Goal: Task Accomplishment & Management: Use online tool/utility

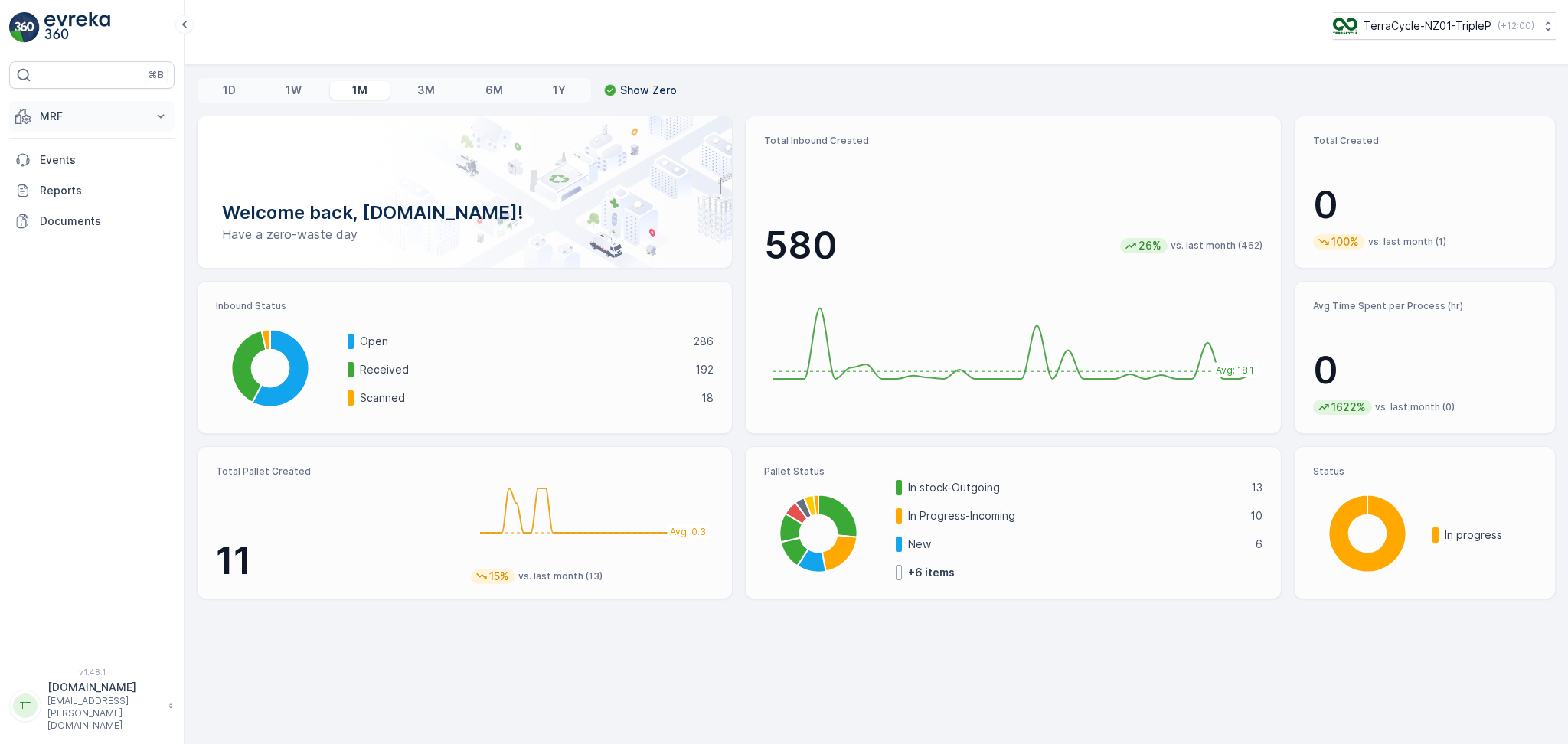
click at [114, 118] on p "MRF" at bounding box center [92, 116] width 104 height 15
click at [75, 170] on p "Inbound" at bounding box center [60, 163] width 41 height 15
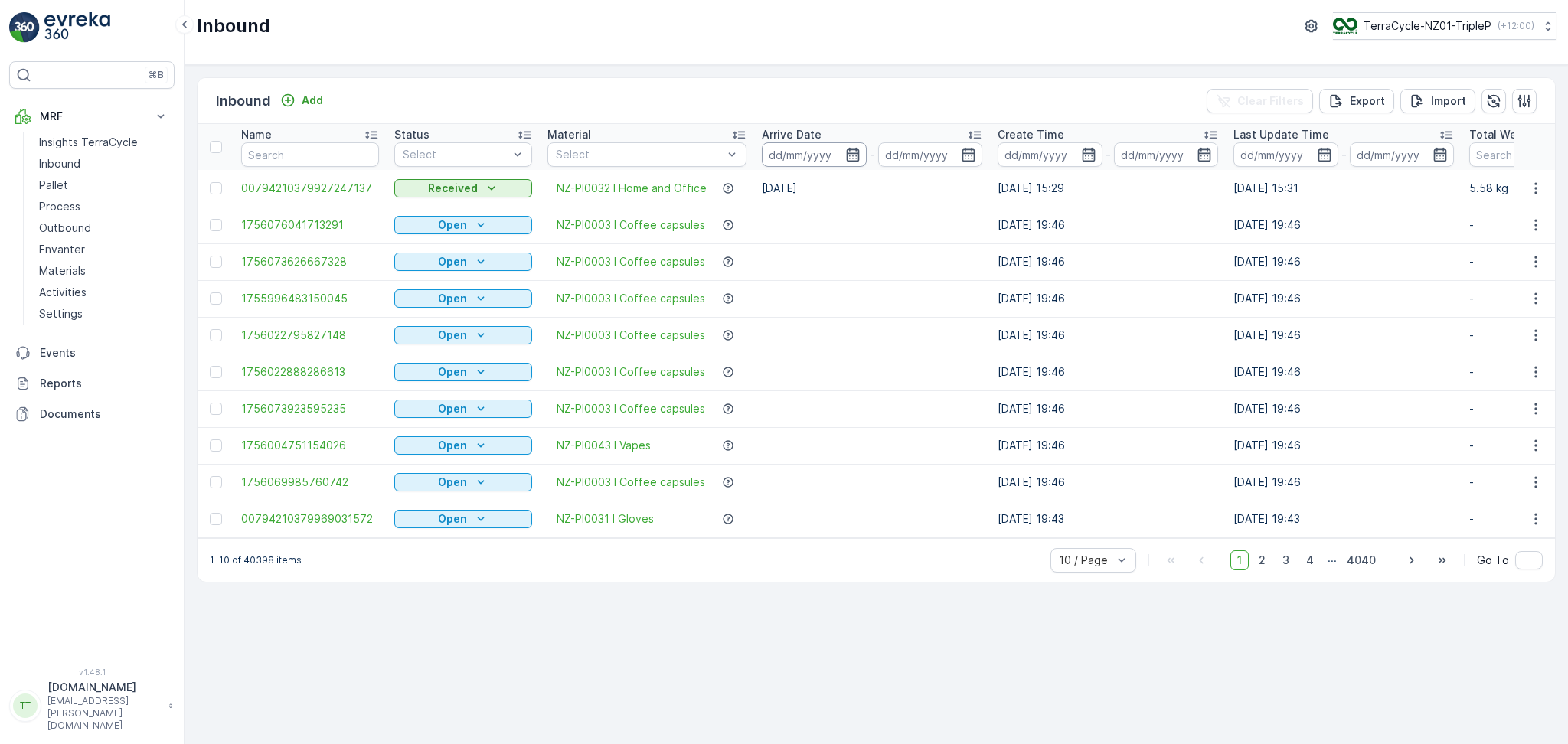
click at [800, 159] on input at bounding box center [814, 154] width 105 height 24
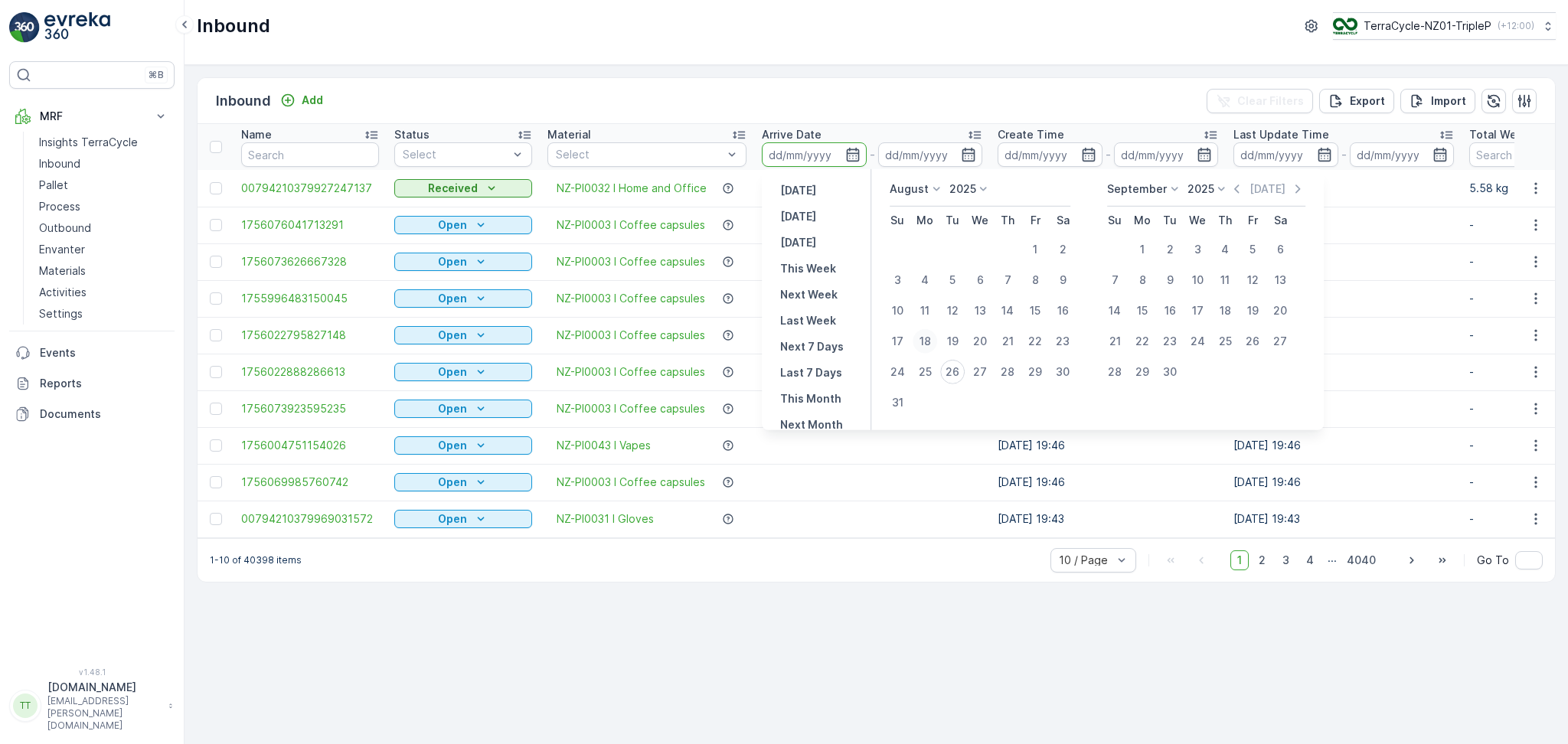
click at [931, 341] on div "18" at bounding box center [924, 341] width 24 height 24
type input "[DATE]"
click at [953, 374] on div "26" at bounding box center [952, 371] width 24 height 24
type input "[DATE]"
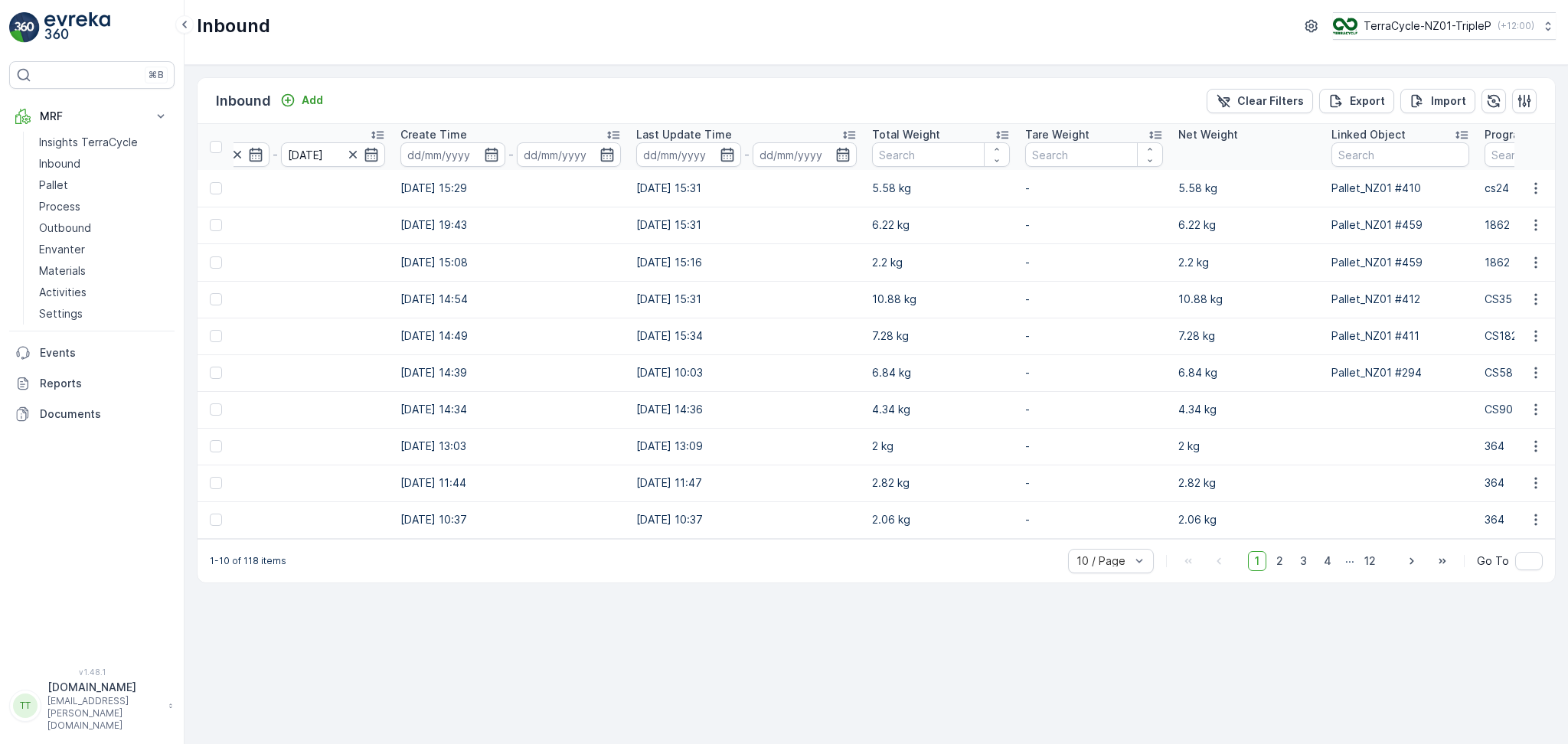
scroll to position [0, 1208]
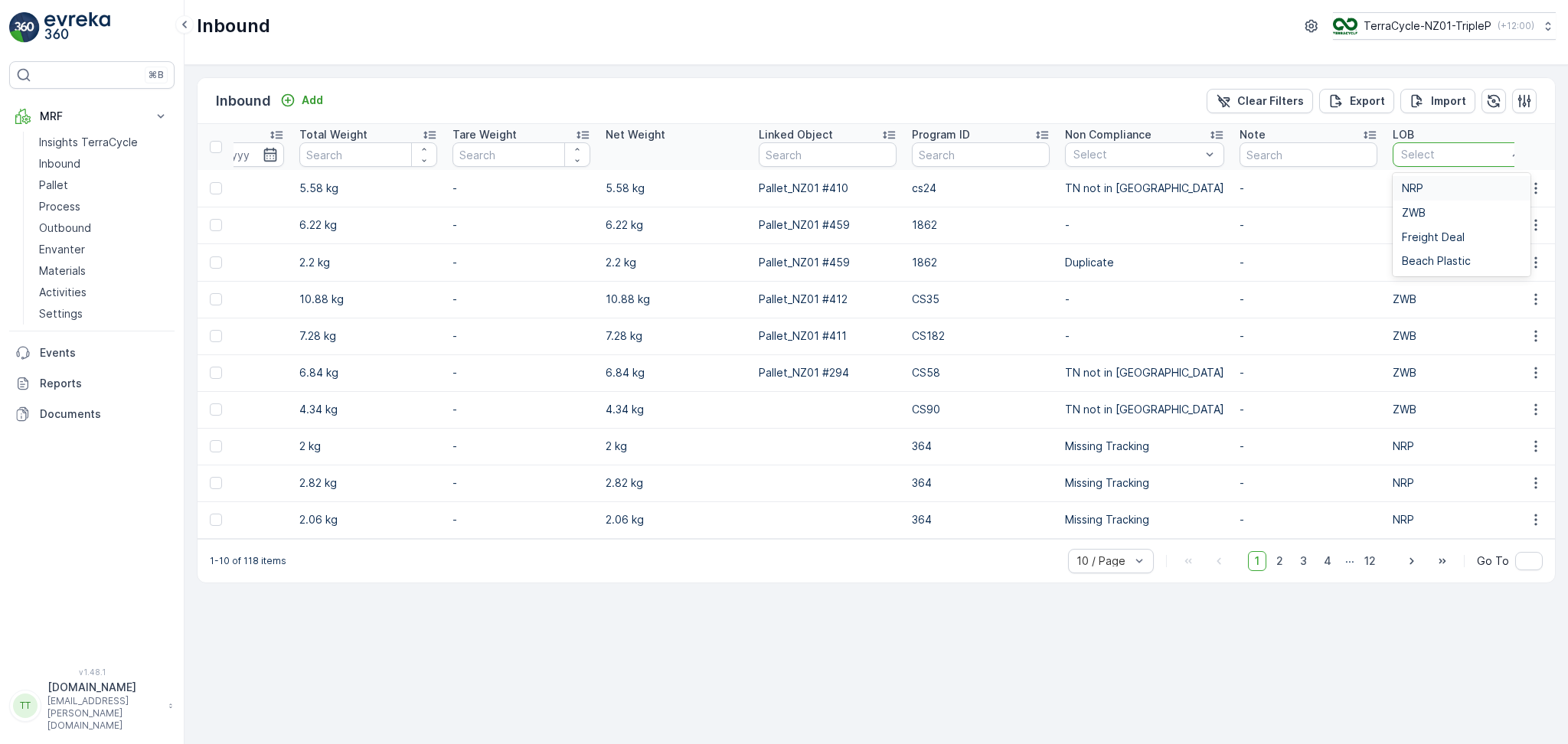
click at [1399, 157] on div at bounding box center [1454, 155] width 109 height 12
click at [1402, 207] on div "ZWB" at bounding box center [1462, 213] width 120 height 12
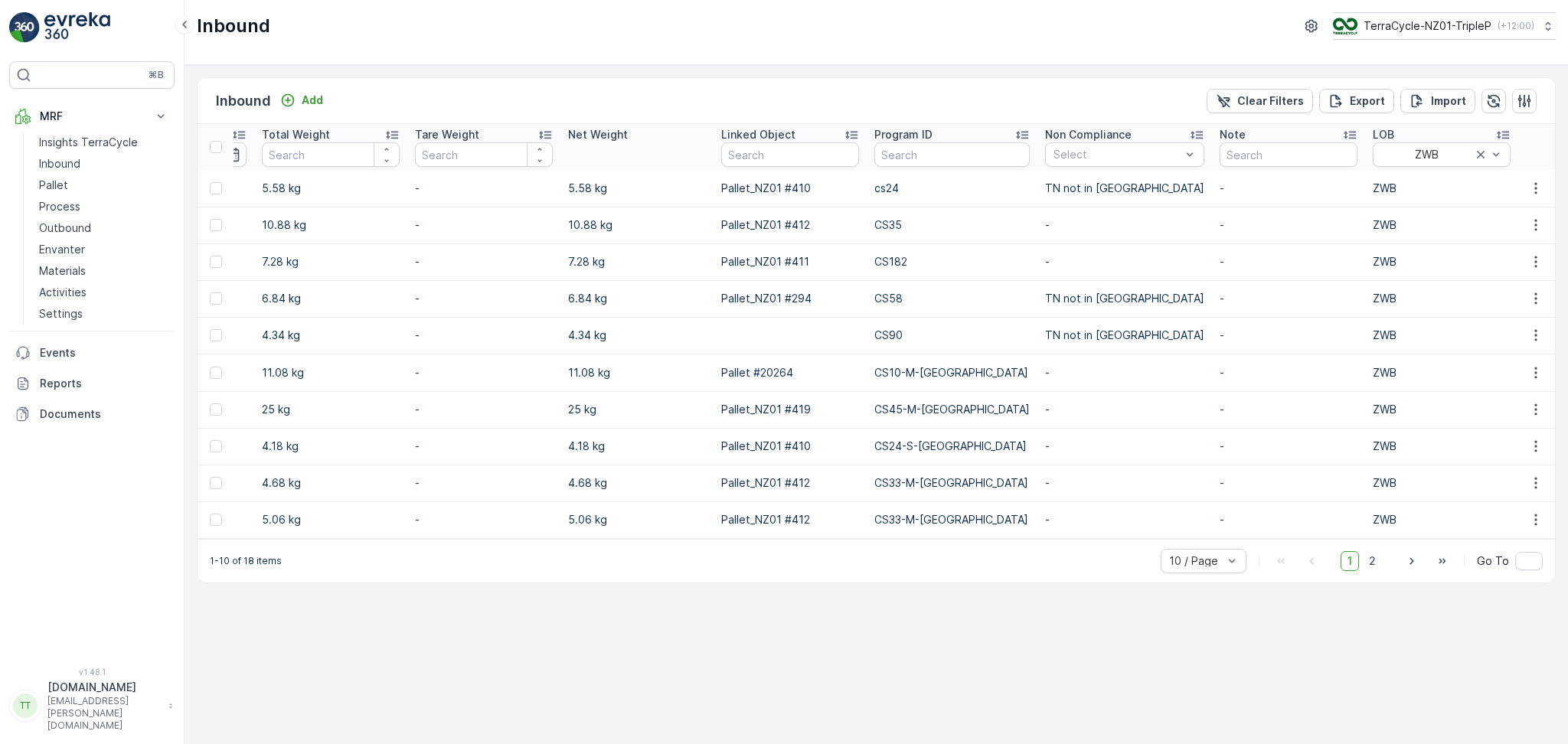
scroll to position [0, 1172]
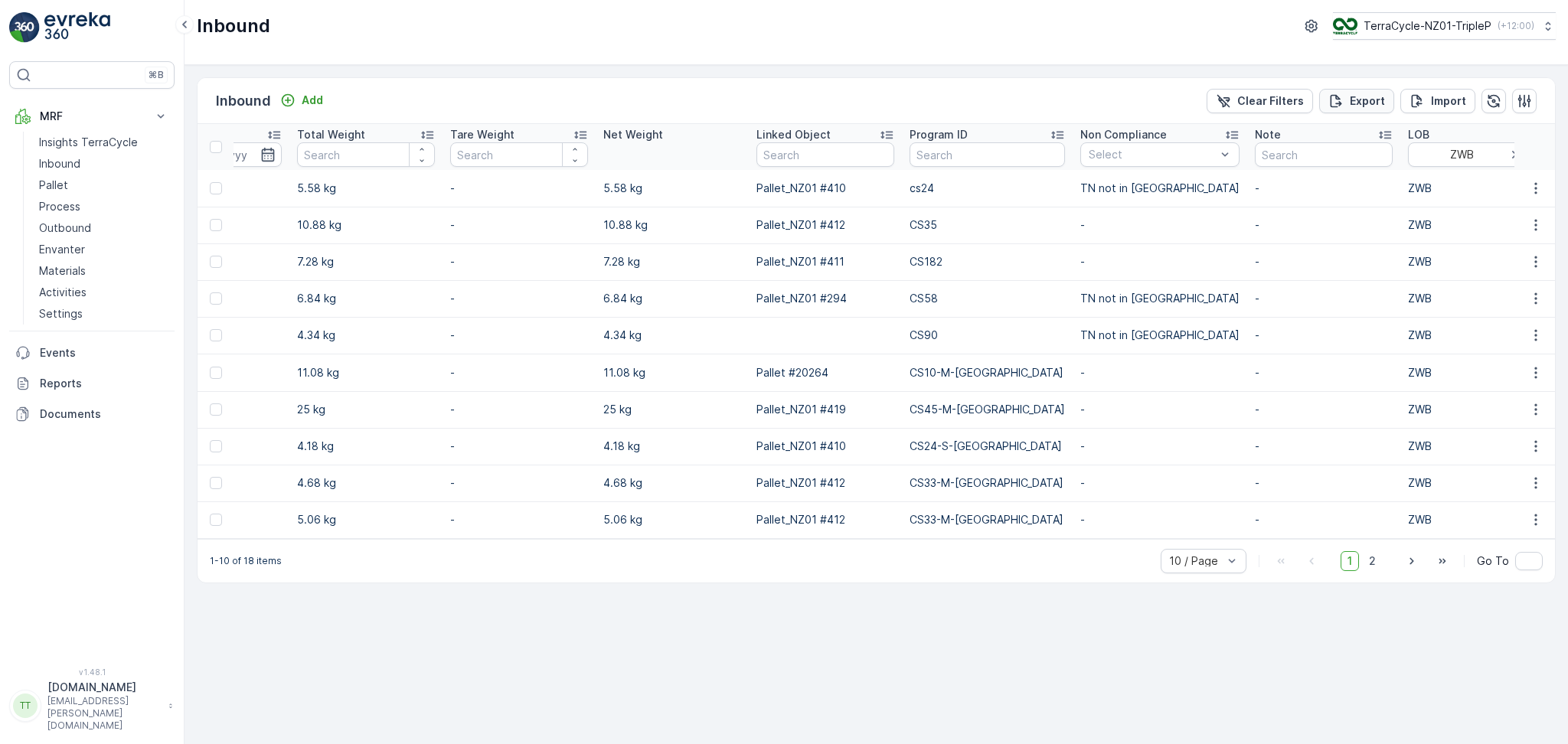
click at [1364, 102] on p "Export" at bounding box center [1366, 101] width 35 height 15
click at [54, 382] on p "Reports" at bounding box center [104, 383] width 128 height 15
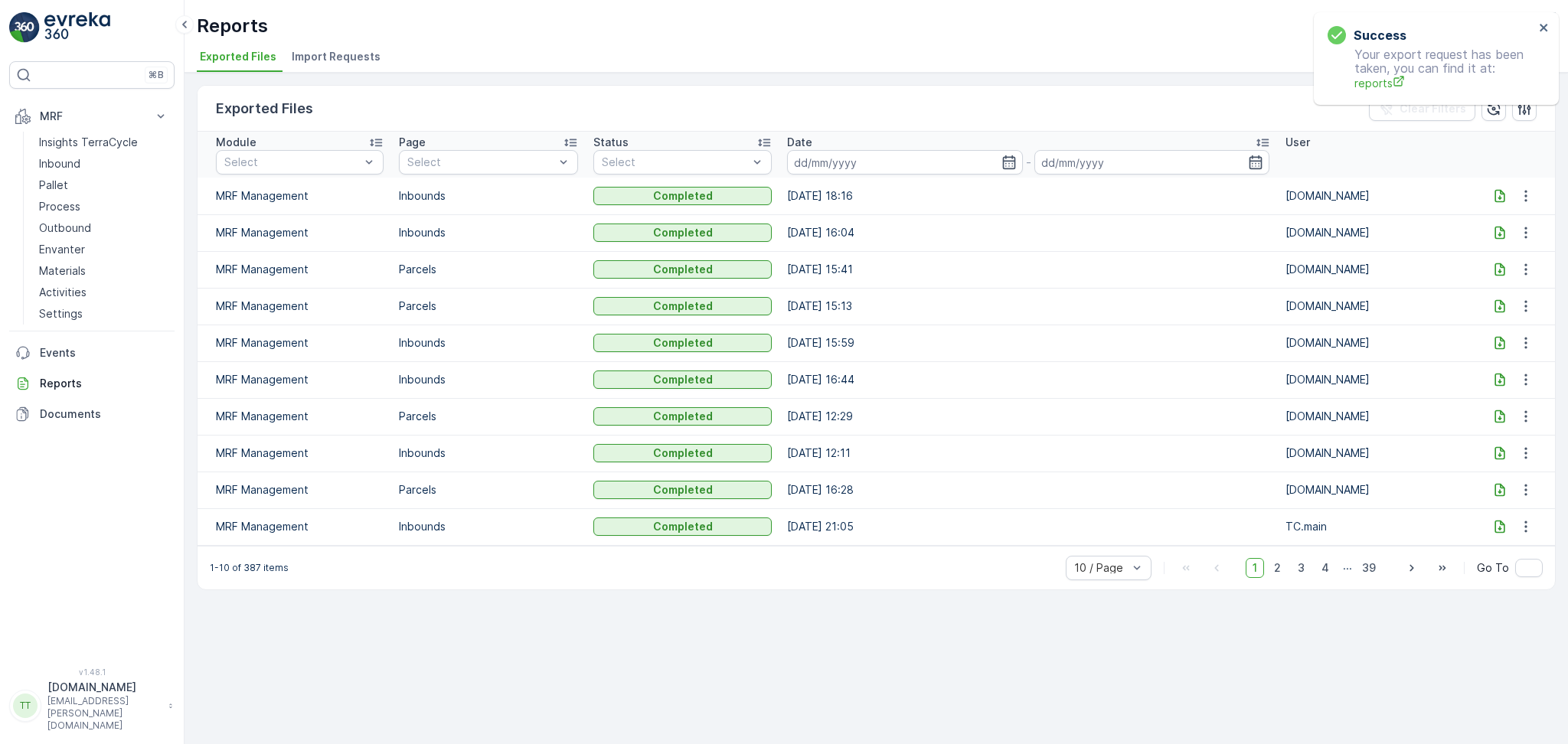
click at [1500, 199] on icon at bounding box center [1499, 195] width 15 height 15
drag, startPoint x: 1535, startPoint y: 18, endPoint x: 1539, endPoint y: 28, distance: 10.8
click at [1536, 18] on div "Success Your export request has been taken, you can find it at: reports" at bounding box center [1436, 59] width 245 height 93
click at [1539, 29] on icon "close" at bounding box center [1544, 28] width 11 height 12
click at [1471, 32] on p "TerraCycle-NZ01-TripleP" at bounding box center [1426, 26] width 128 height 15
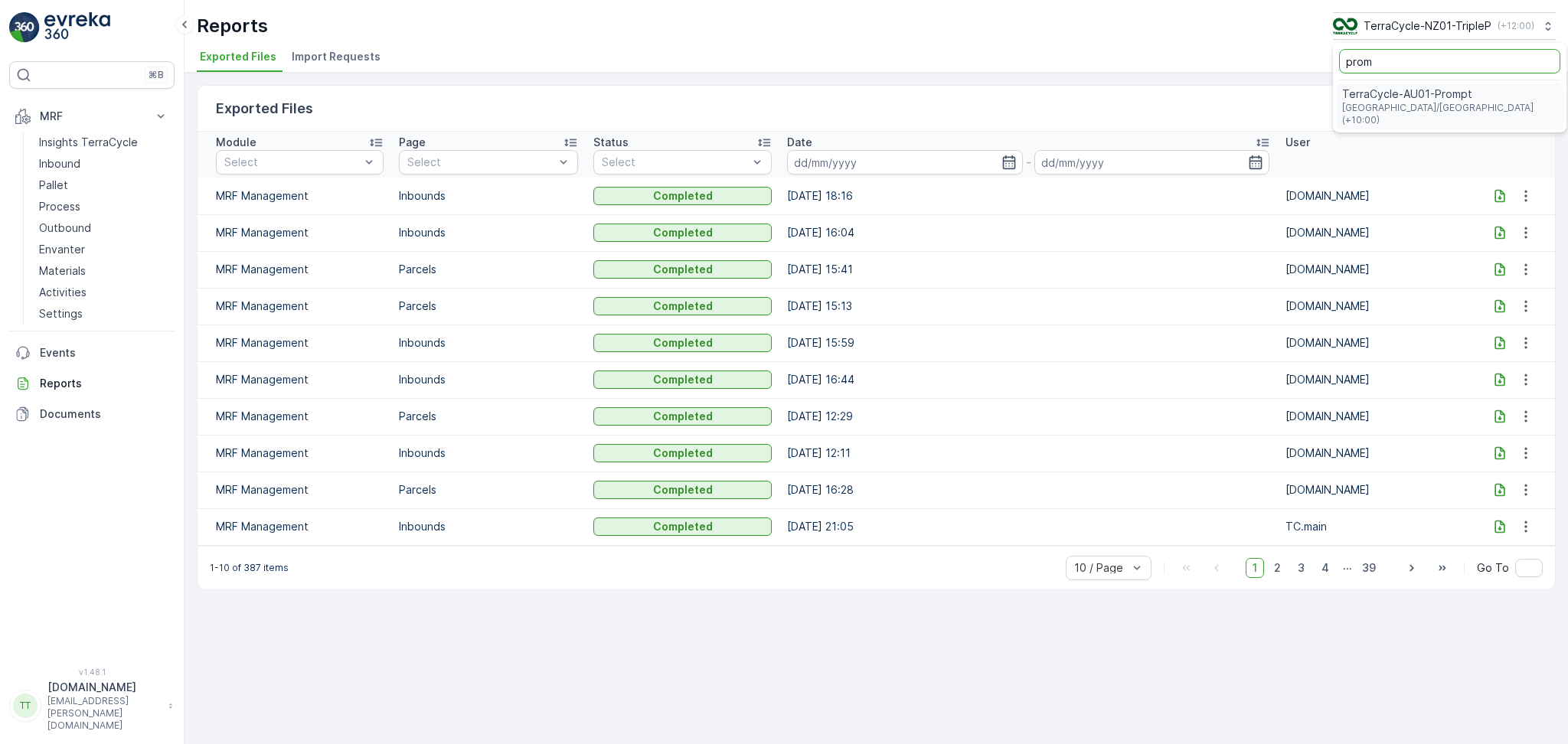
type input "prom"
click at [1452, 92] on span "TerraCycle-AU01-Prompt" at bounding box center [1449, 94] width 215 height 15
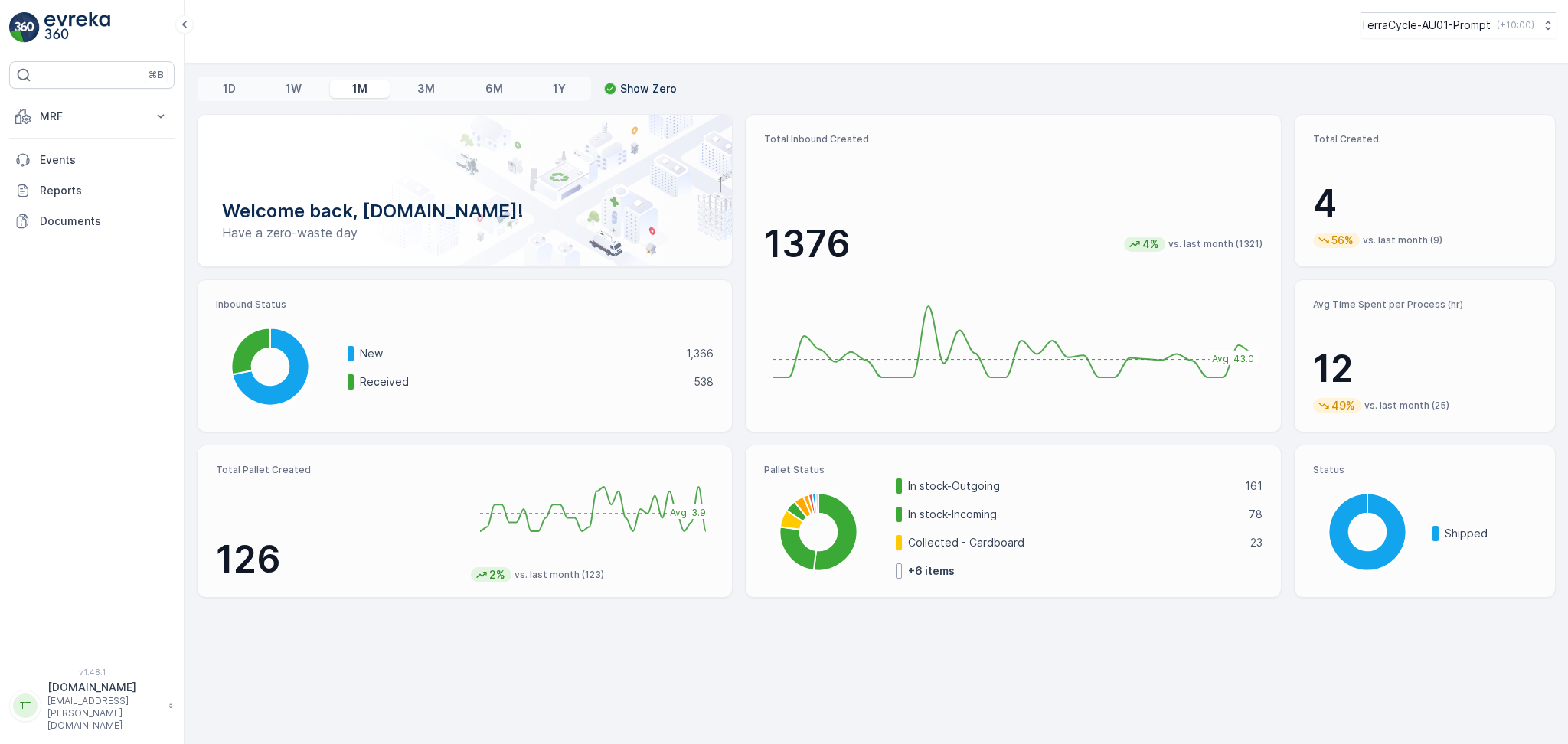
drag, startPoint x: 93, startPoint y: 122, endPoint x: 95, endPoint y: 132, distance: 10.2
click at [93, 122] on p "MRF" at bounding box center [92, 116] width 104 height 15
click at [75, 160] on p "Inbound" at bounding box center [60, 163] width 41 height 15
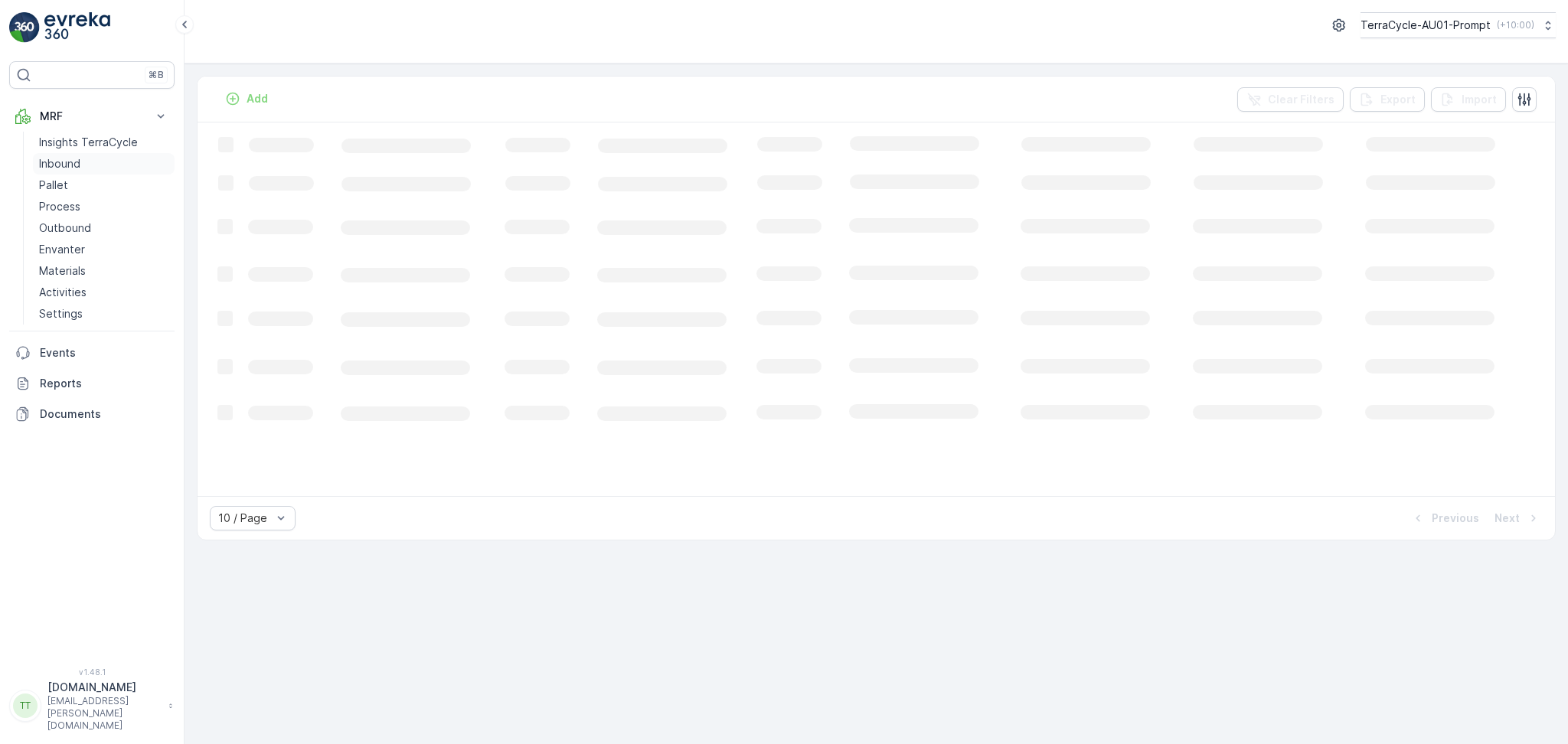
click at [95, 160] on link "Inbound" at bounding box center [103, 164] width 142 height 21
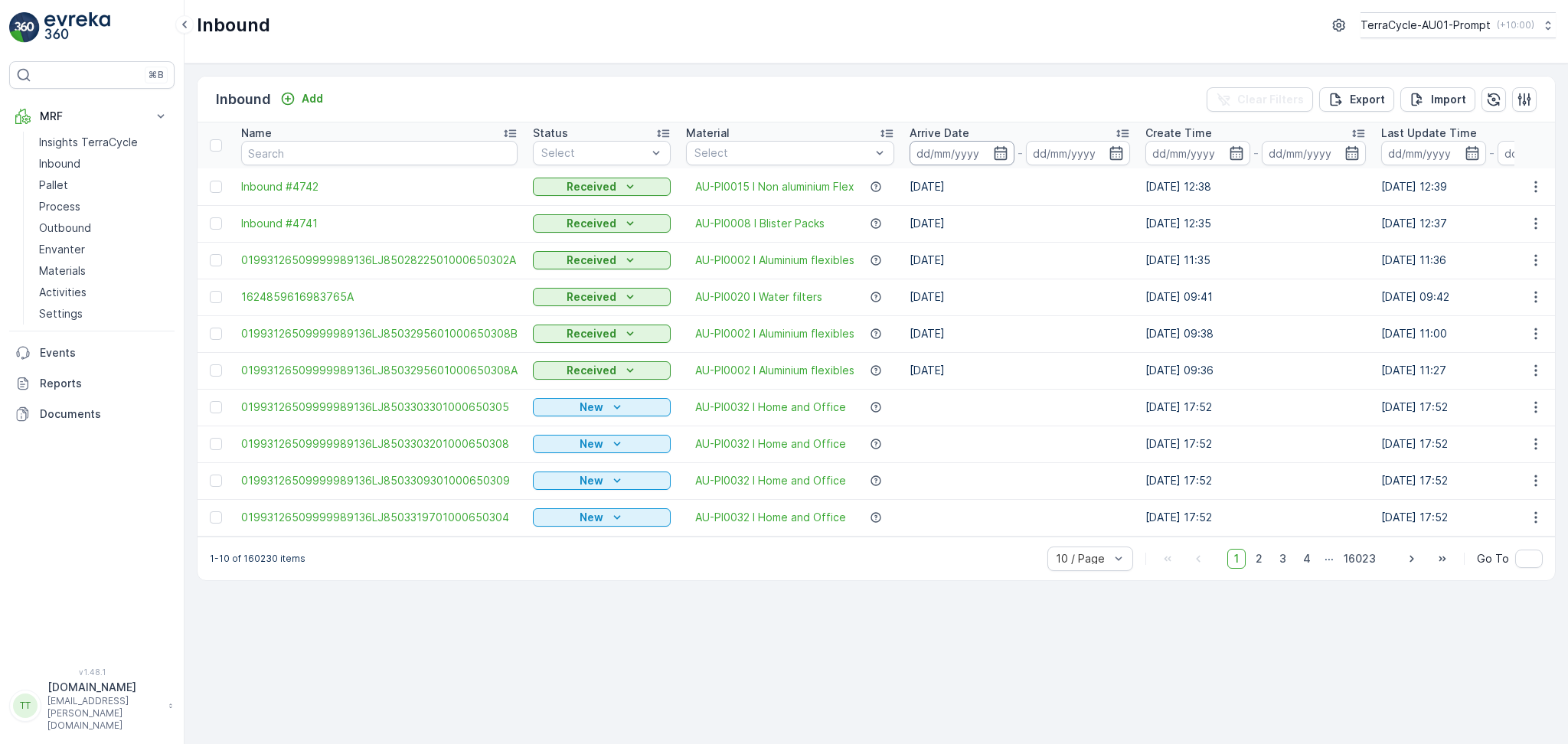
click at [941, 154] on input at bounding box center [962, 153] width 105 height 24
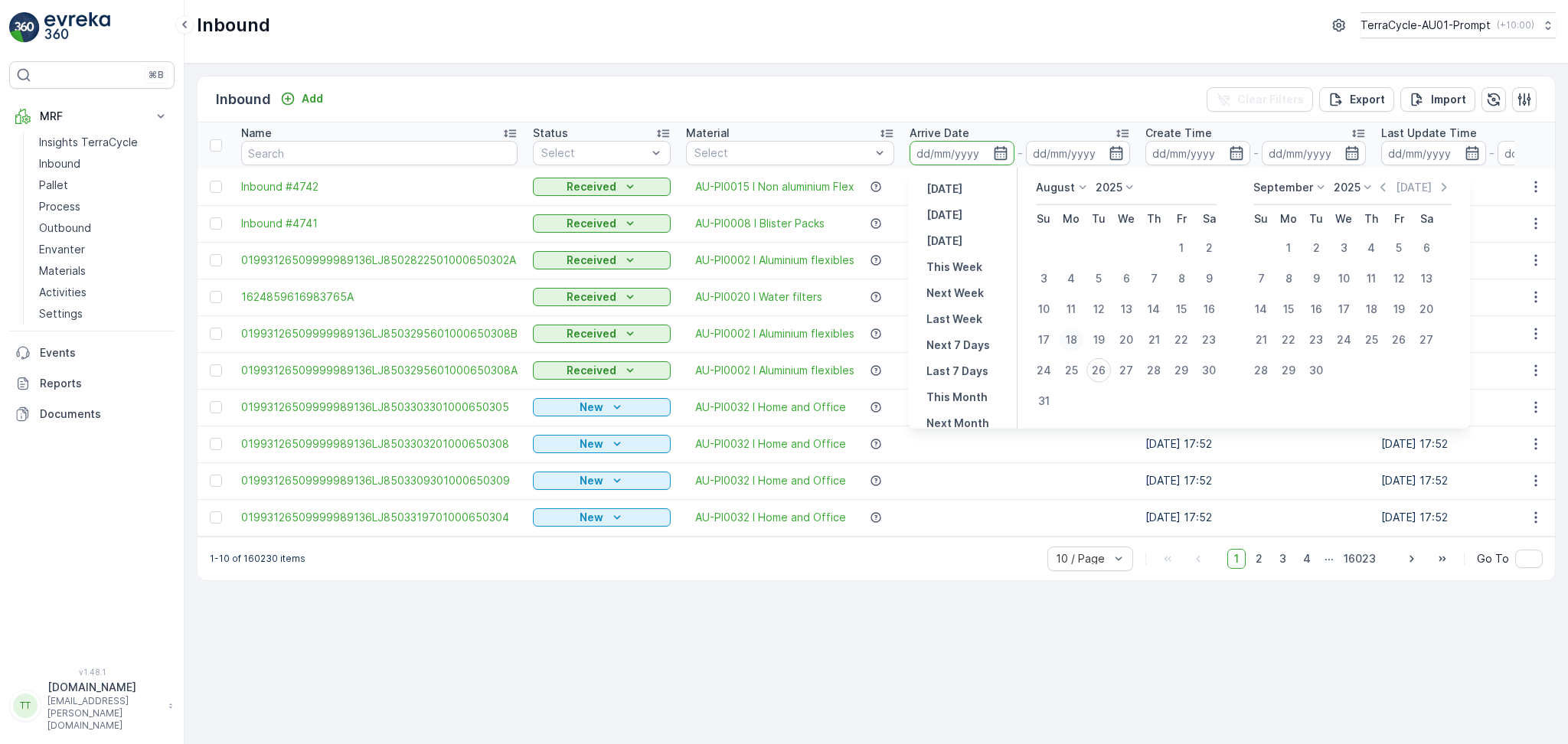
click at [1077, 342] on div "18" at bounding box center [1070, 339] width 24 height 24
type input "[DATE]"
click at [1093, 363] on div "26" at bounding box center [1098, 370] width 24 height 24
type input "[DATE]"
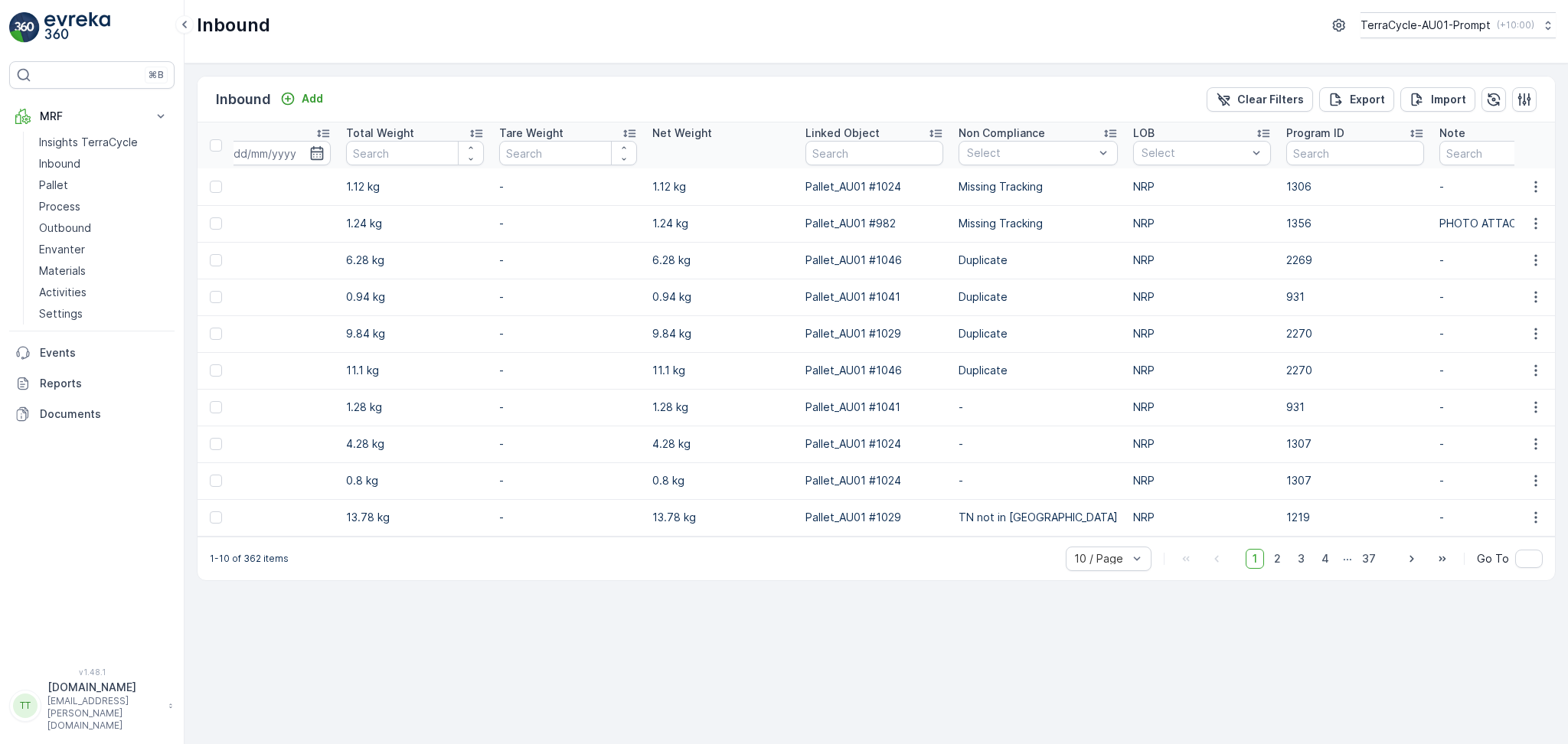
scroll to position [0, 1353]
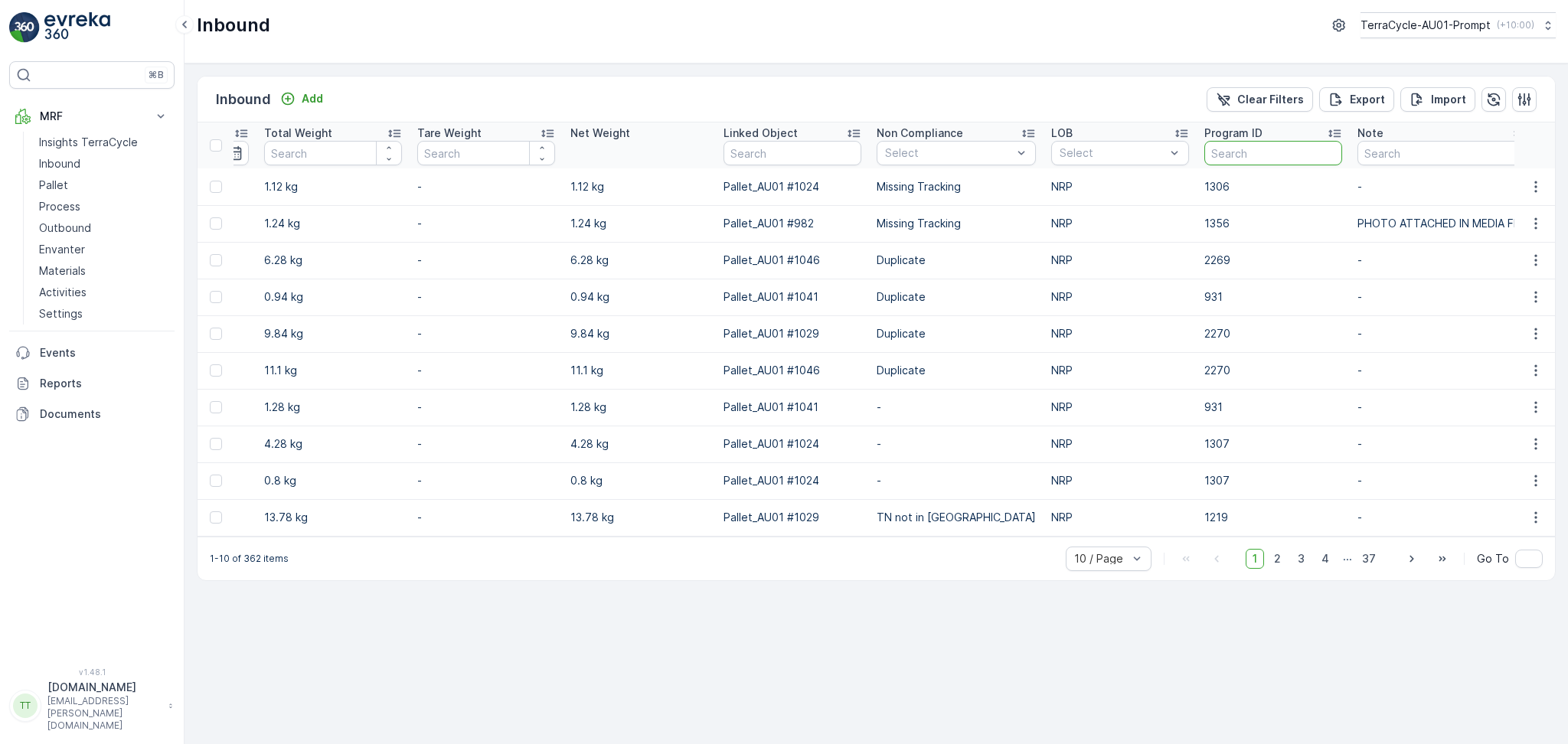
click at [1214, 152] on input "text" at bounding box center [1273, 153] width 138 height 24
click at [1098, 149] on div at bounding box center [1112, 153] width 109 height 12
click at [1085, 211] on div "ZWB" at bounding box center [1120, 211] width 120 height 12
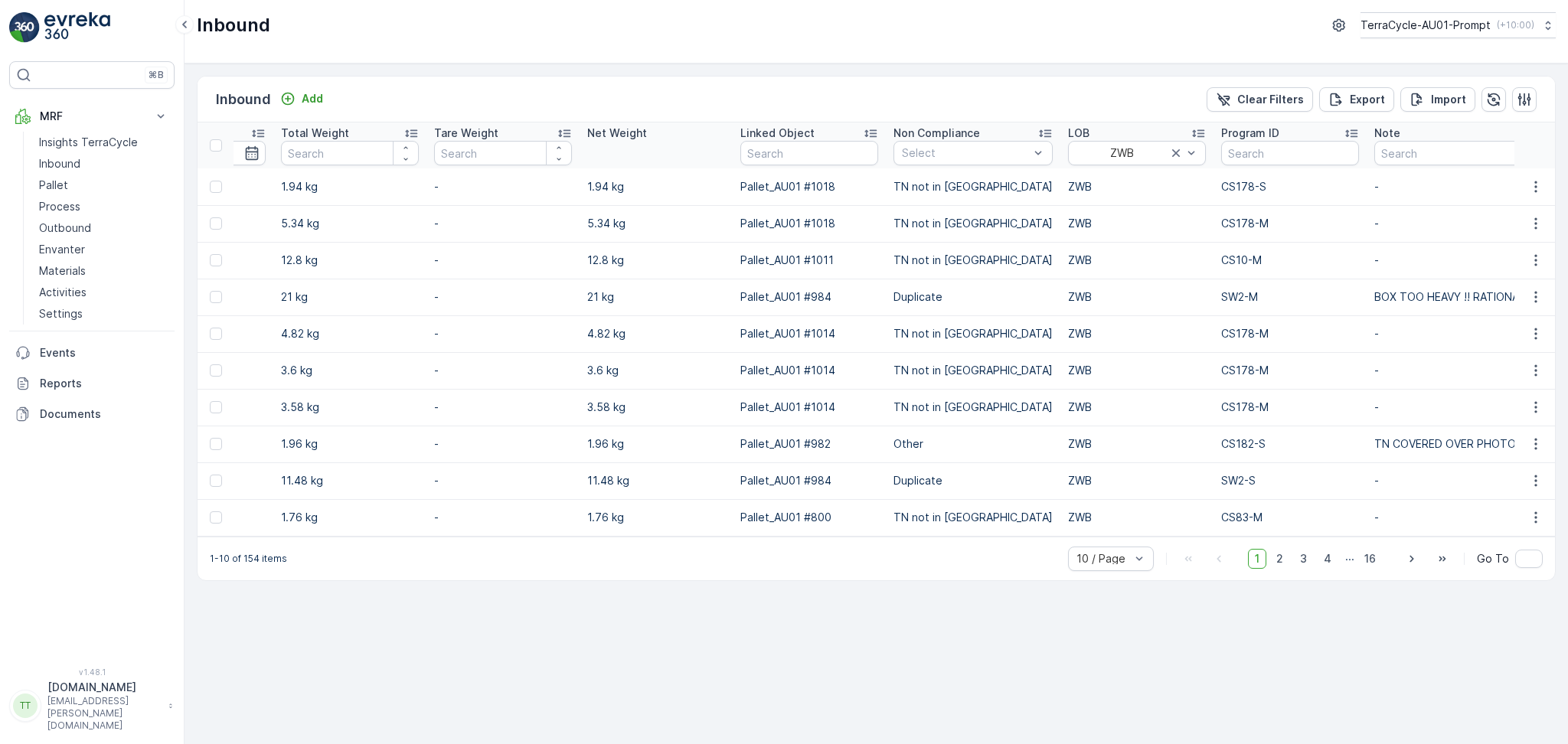
click at [846, 536] on td "Pallet_AU01 #800" at bounding box center [810, 517] width 153 height 37
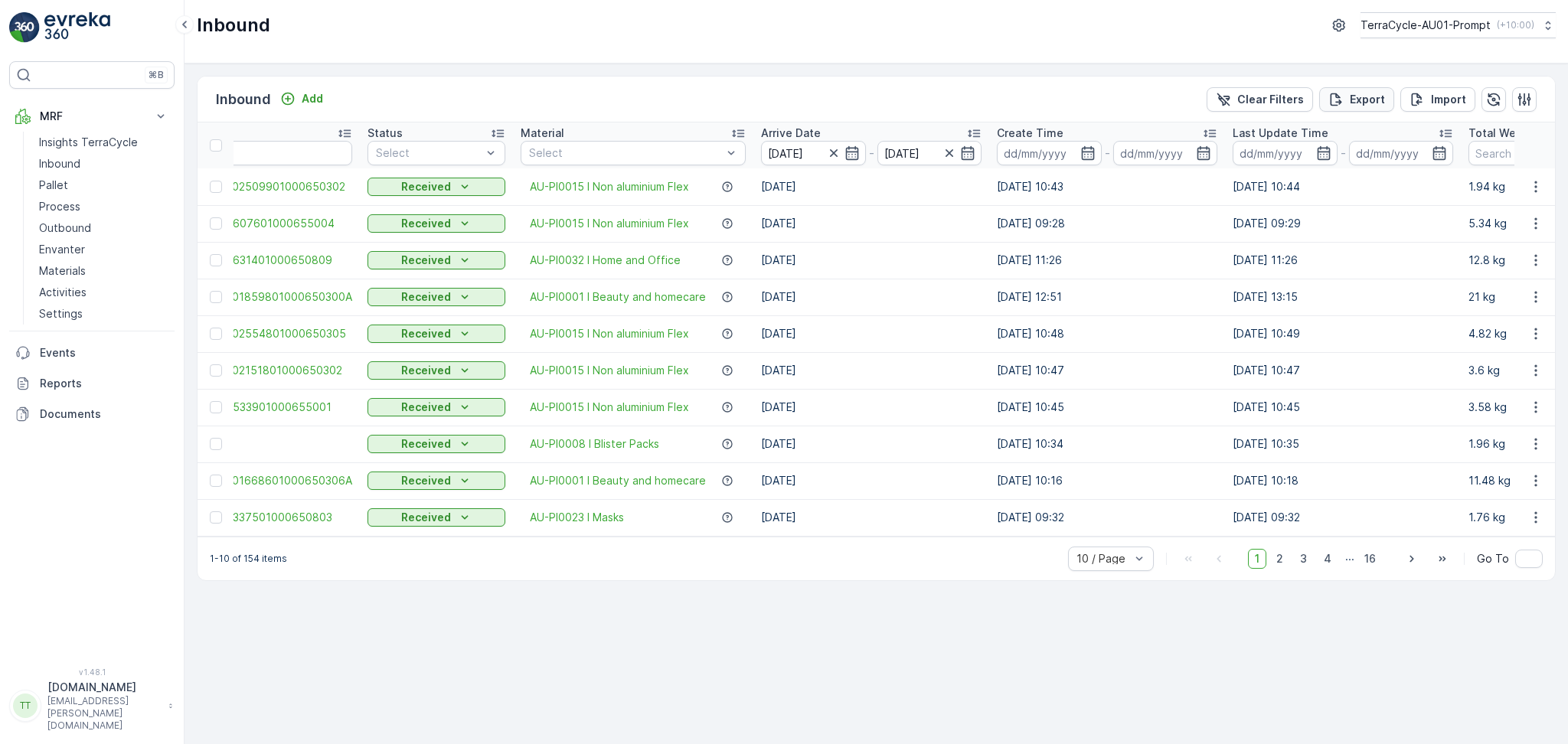
click at [1368, 102] on p "Export" at bounding box center [1366, 99] width 35 height 15
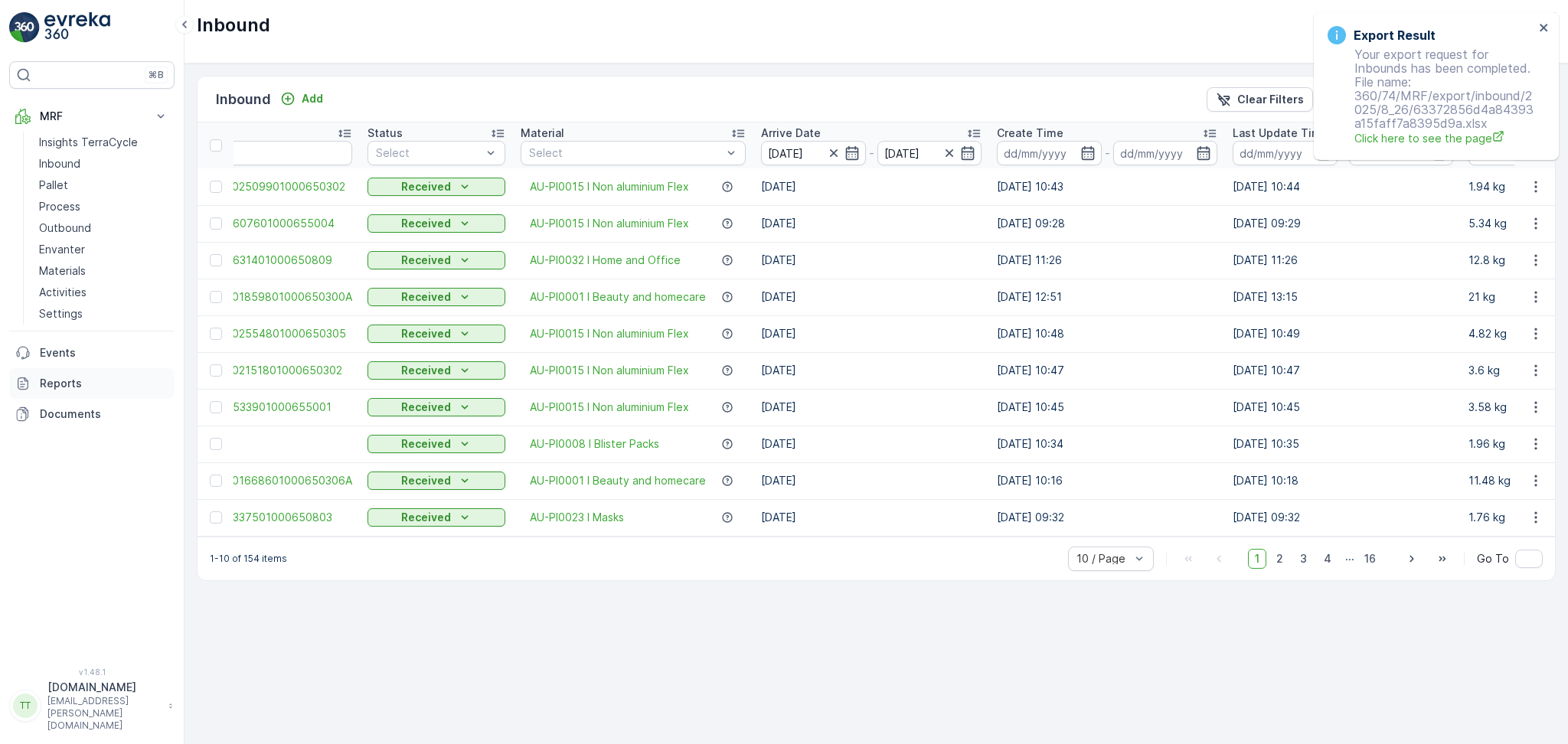
click at [66, 376] on p "Reports" at bounding box center [104, 383] width 128 height 15
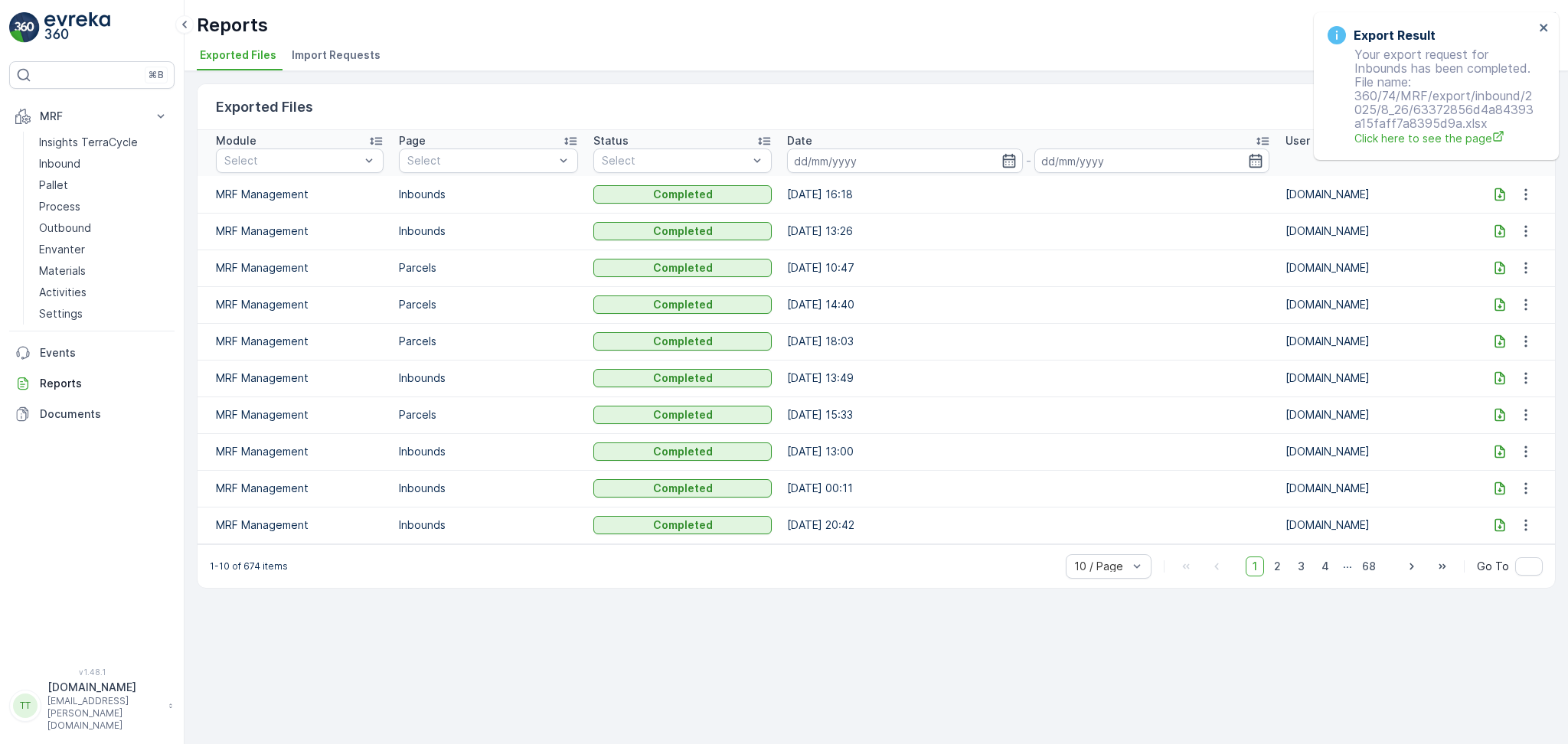
click at [1498, 196] on icon at bounding box center [1500, 194] width 10 height 13
